Goal: Task Accomplishment & Management: Manage account settings

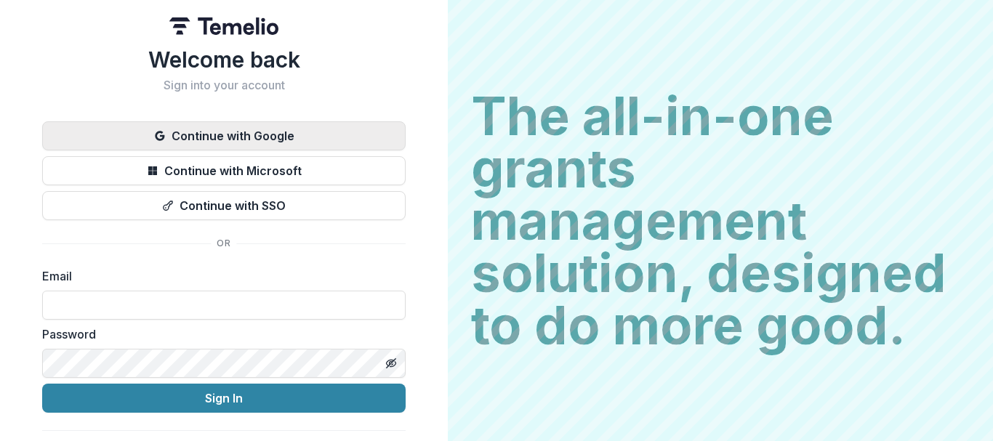
click at [221, 136] on button "Continue with Google" at bounding box center [224, 135] width 364 height 29
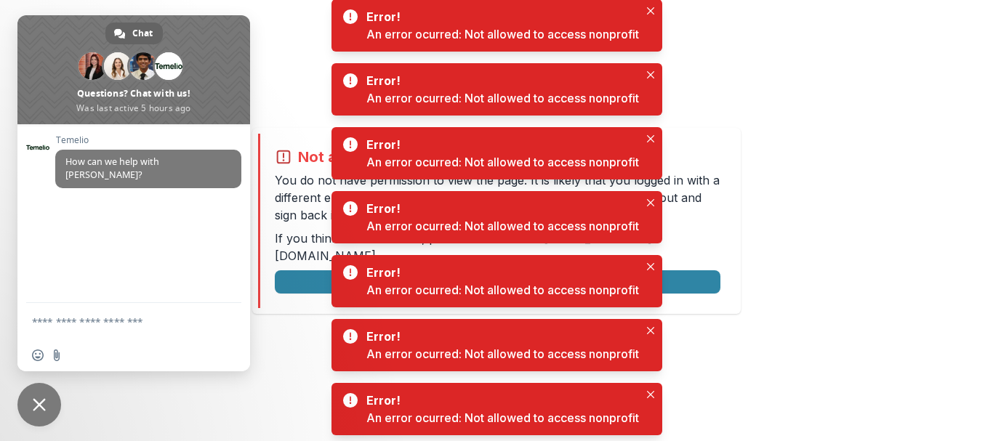
drag, startPoint x: 653, startPoint y: 12, endPoint x: 650, endPoint y: 54, distance: 41.6
click at [652, 12] on icon "Close" at bounding box center [650, 10] width 7 height 7
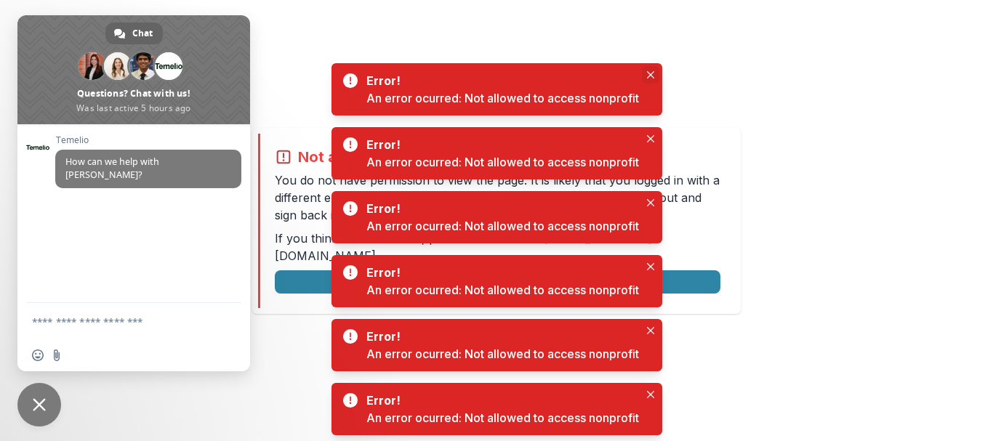
click at [654, 74] on icon "Close" at bounding box center [650, 74] width 7 height 7
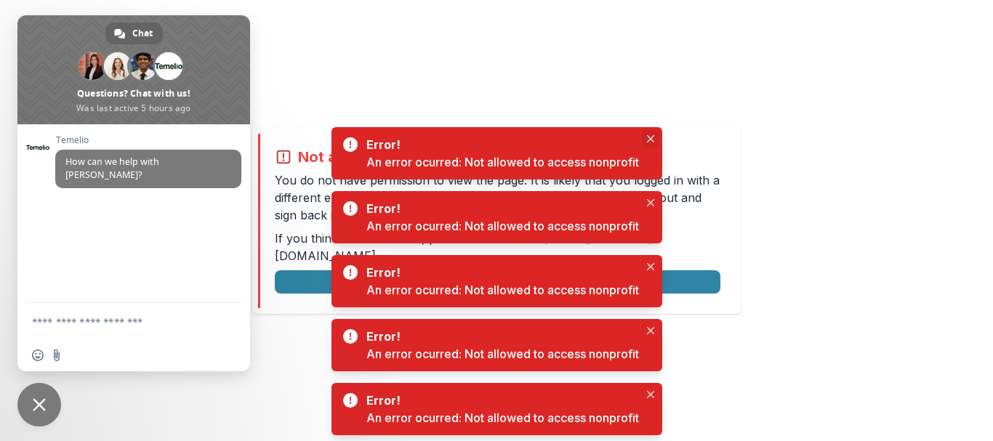
click at [647, 134] on button "Close" at bounding box center [650, 138] width 17 height 17
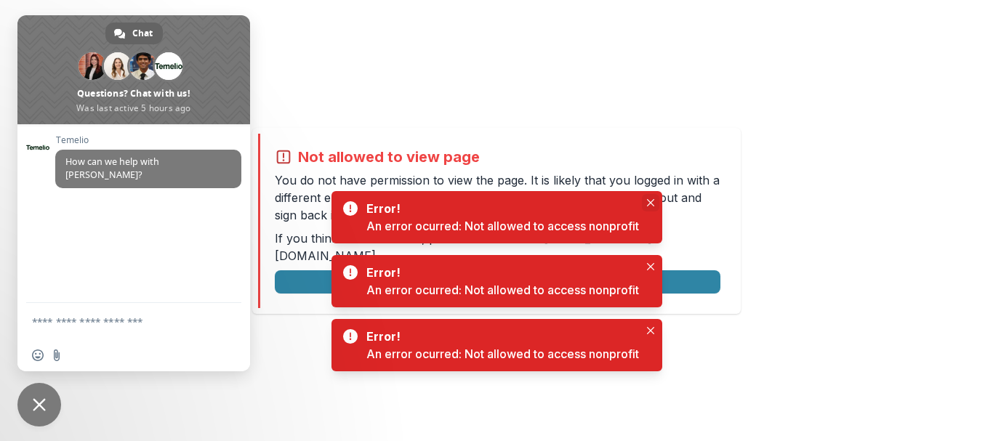
click at [648, 199] on icon "Close" at bounding box center [650, 202] width 7 height 7
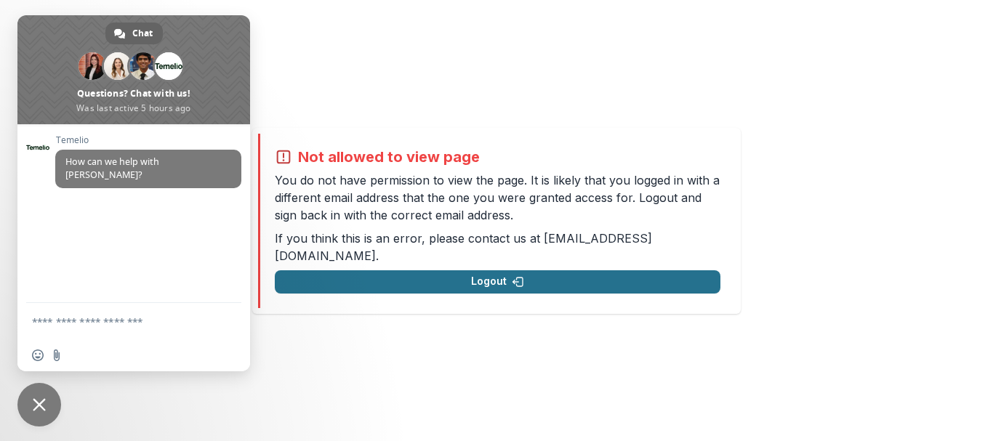
click at [447, 273] on button "Logout" at bounding box center [498, 282] width 446 height 23
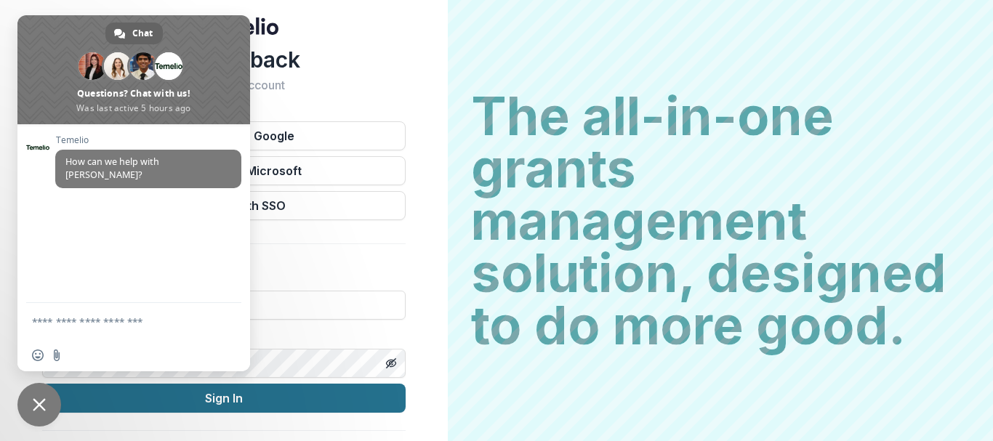
drag, startPoint x: 39, startPoint y: 404, endPoint x: 56, endPoint y: 398, distance: 18.0
click at [40, 403] on span "Close chat" at bounding box center [39, 405] width 13 height 13
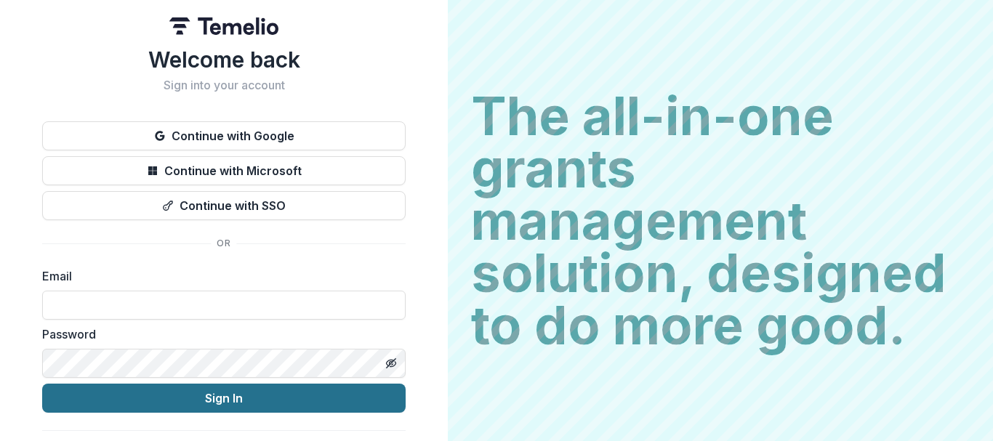
click at [169, 399] on button "Sign In" at bounding box center [224, 398] width 364 height 29
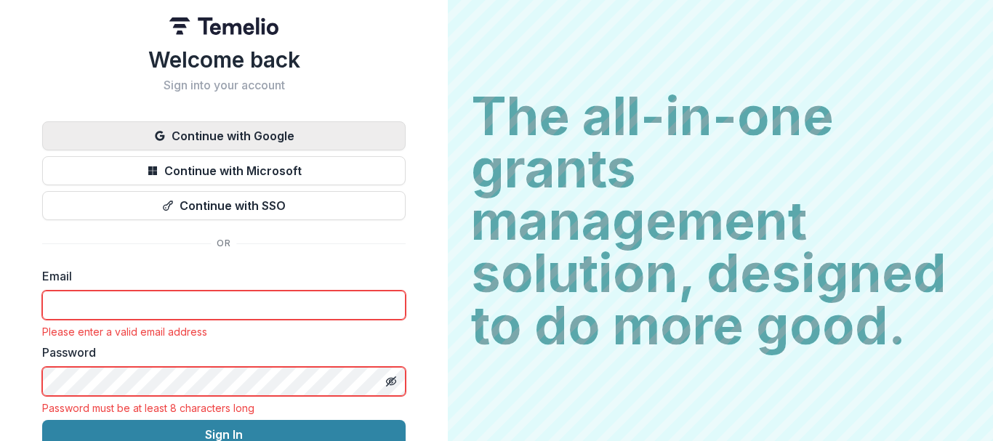
click at [232, 139] on button "Continue with Google" at bounding box center [224, 135] width 364 height 29
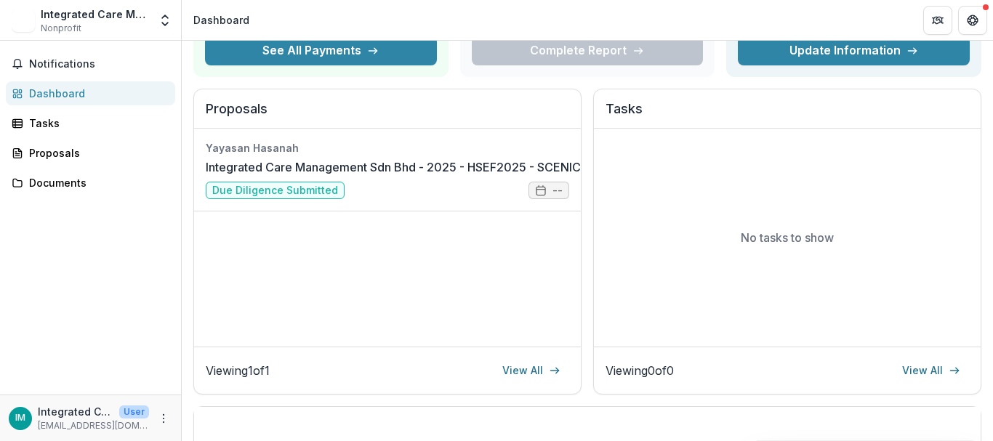
scroll to position [291, 0]
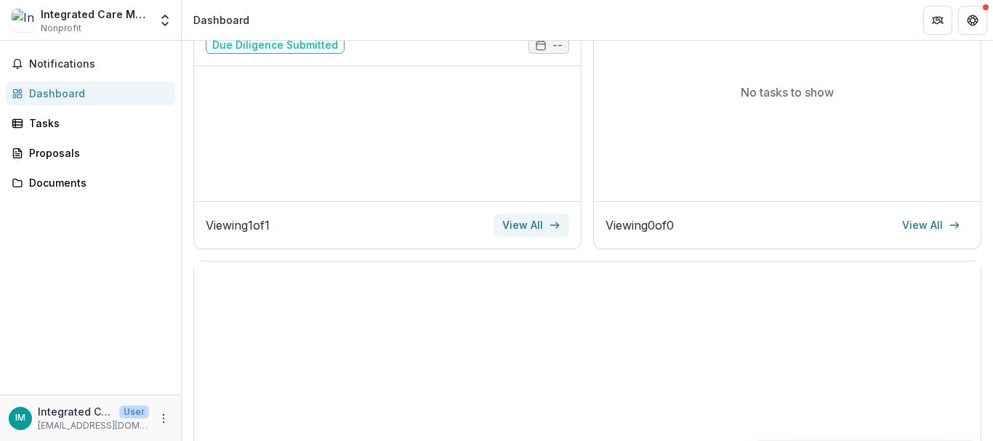
click at [525, 227] on link "View All" at bounding box center [532, 225] width 76 height 23
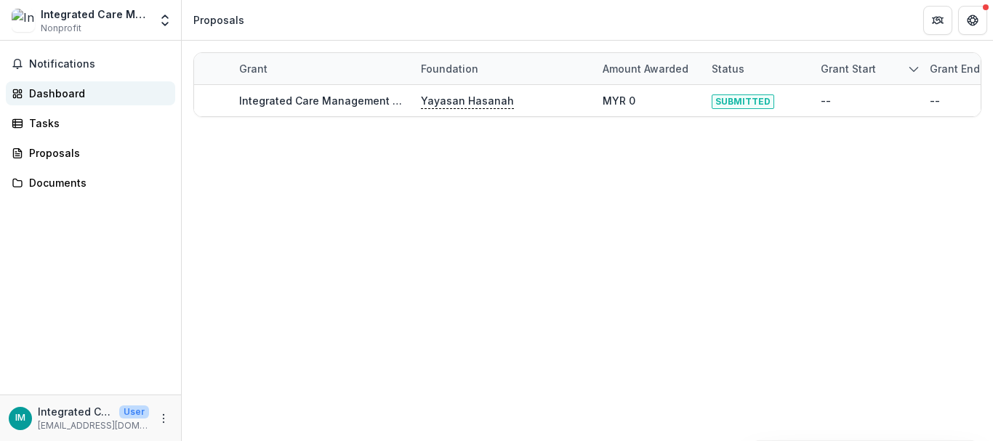
click at [61, 89] on div "Dashboard" at bounding box center [96, 93] width 135 height 15
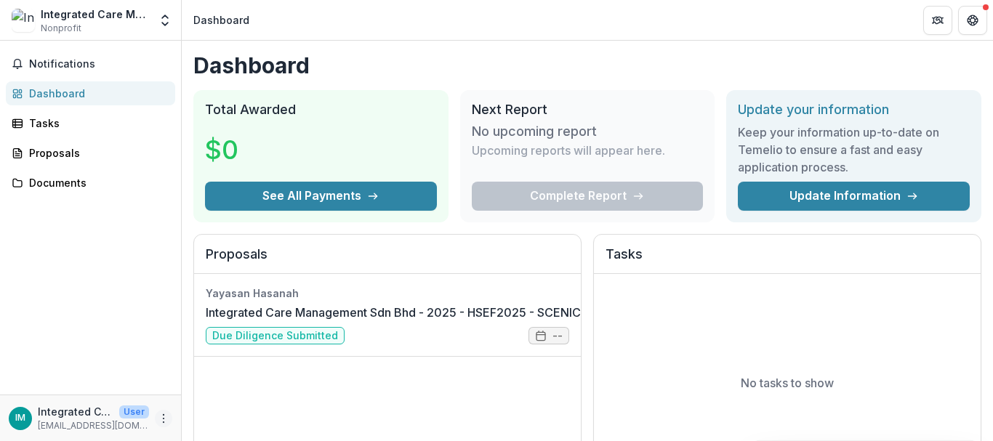
click at [162, 417] on icon "More" at bounding box center [164, 419] width 12 height 12
click at [211, 410] on button "Logout" at bounding box center [260, 412] width 156 height 24
